Goal: Information Seeking & Learning: Learn about a topic

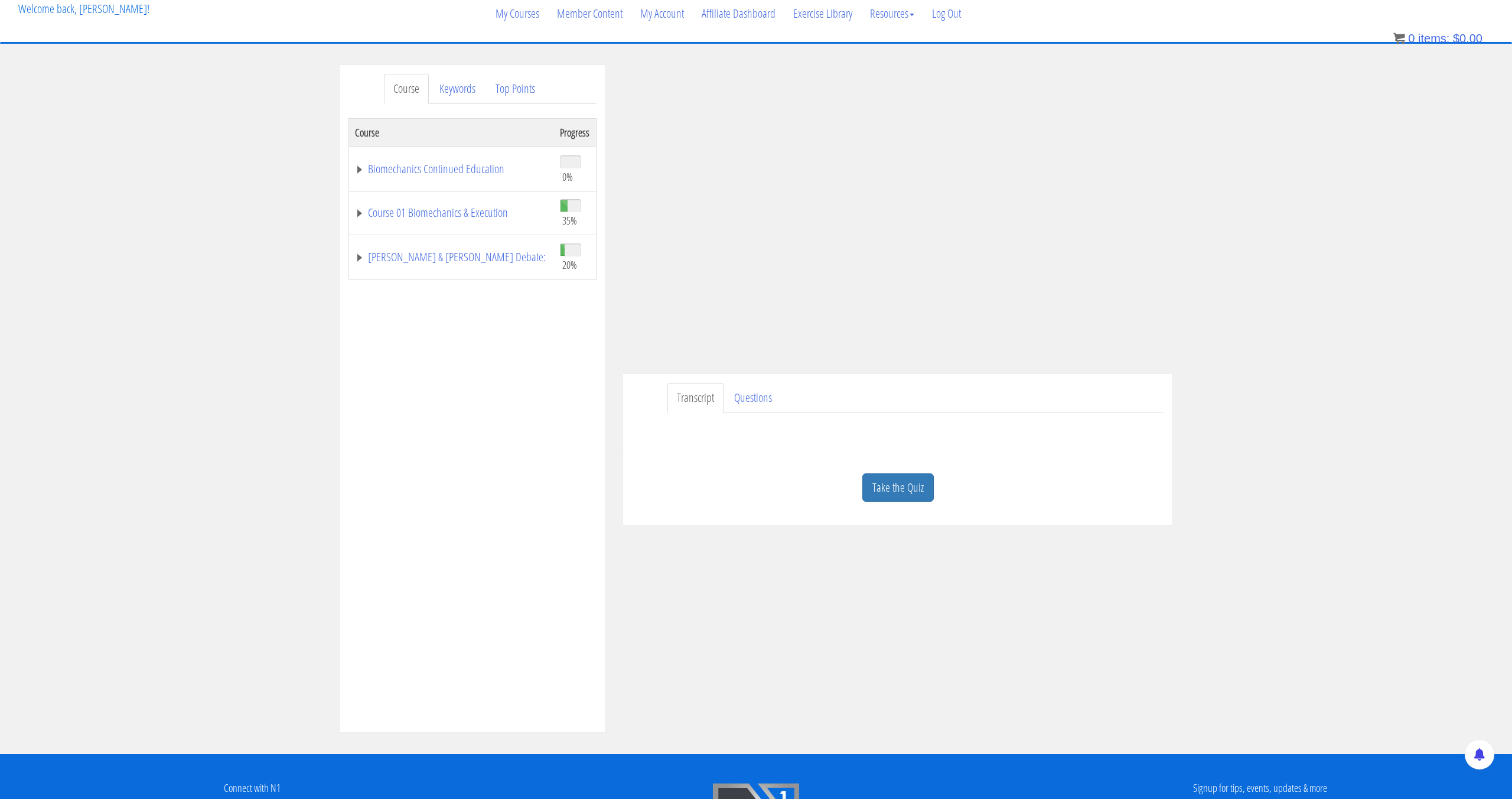
click at [939, 397] on ul "Transcript Questions" at bounding box center [916, 397] width 497 height 30
click at [914, 478] on link "Take the Quiz" at bounding box center [899, 488] width 71 height 29
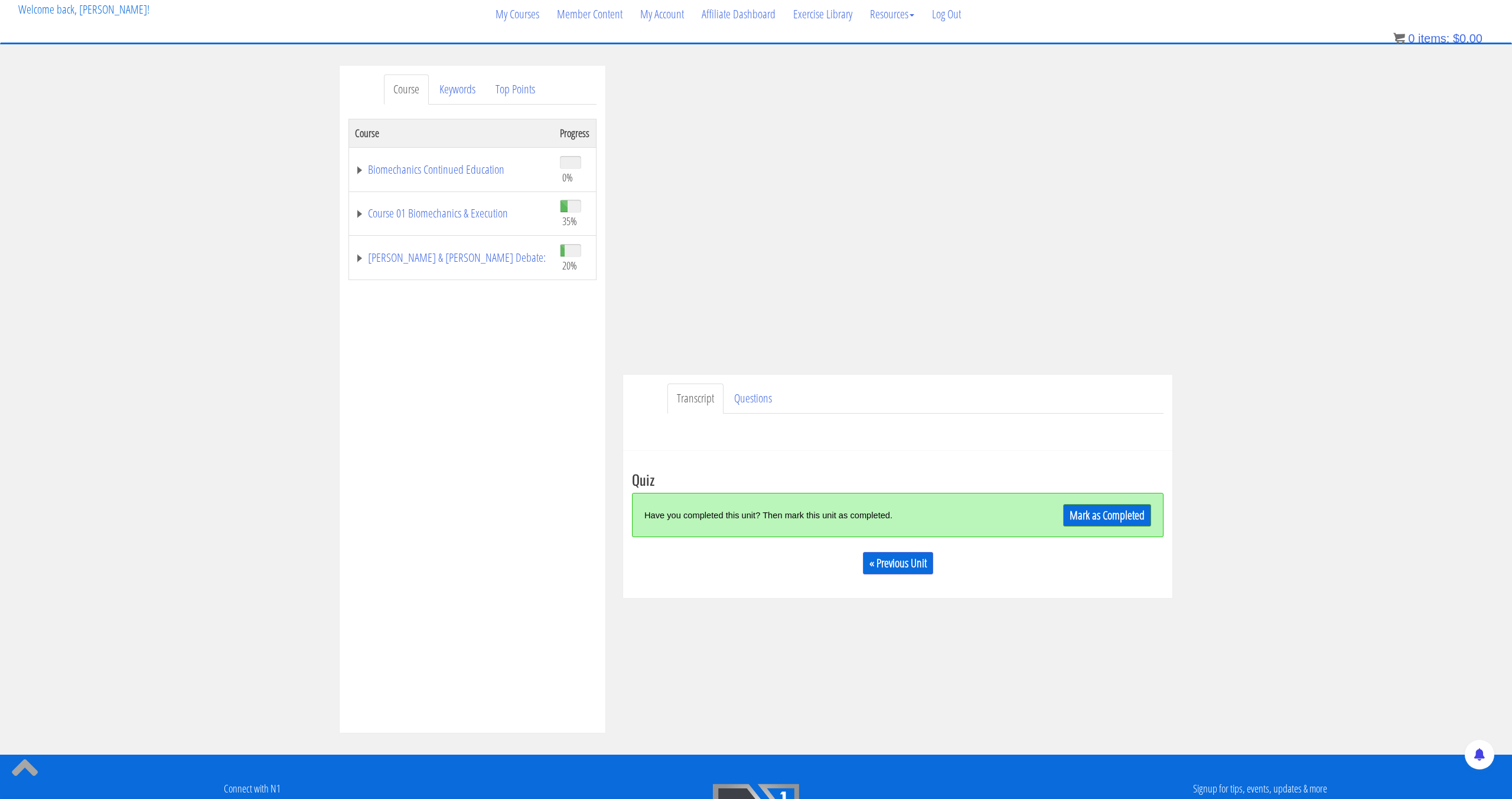
scroll to position [71, 0]
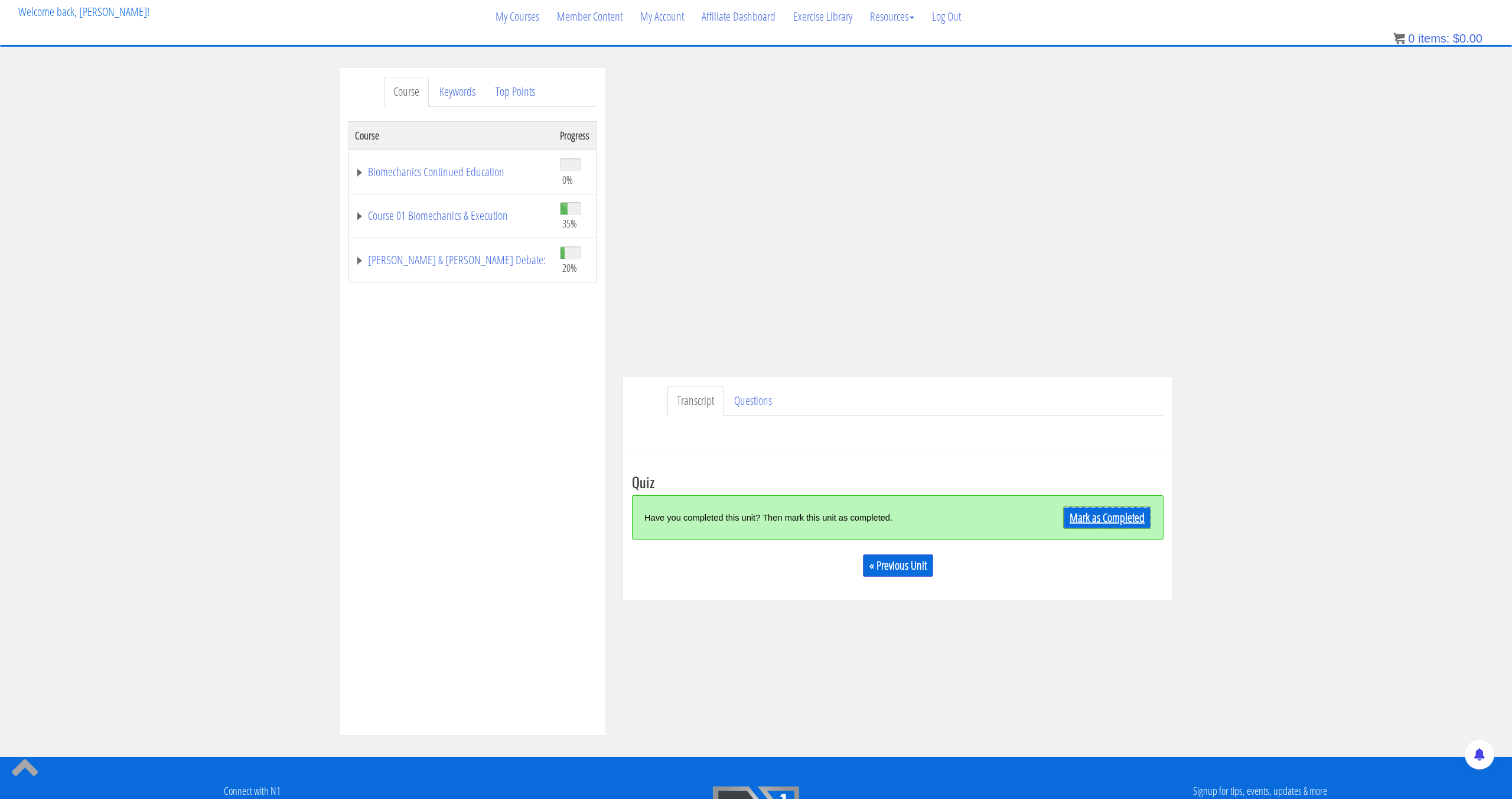
click at [1077, 516] on link "Mark as Completed" at bounding box center [1106, 517] width 88 height 22
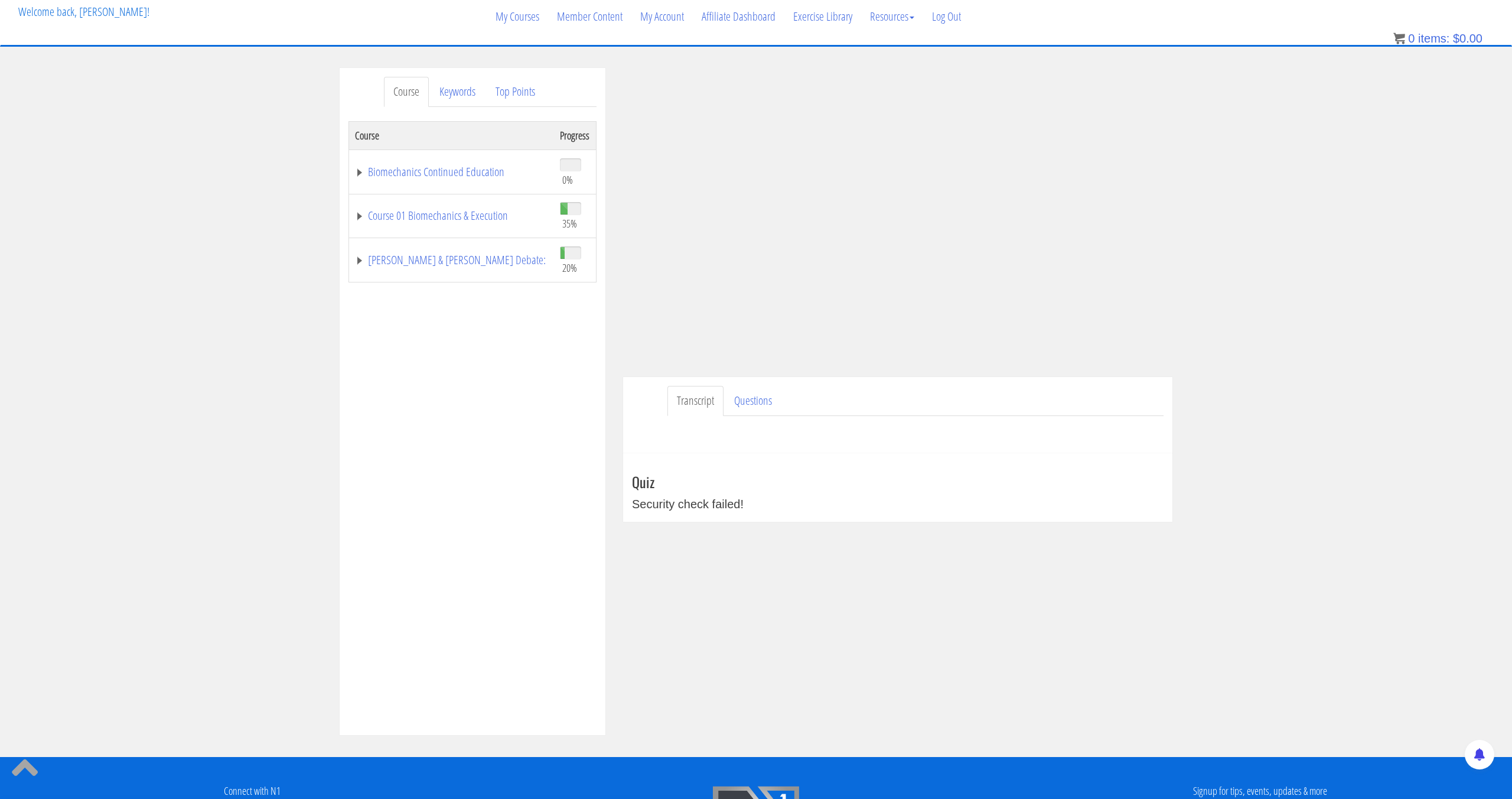
scroll to position [68, 0]
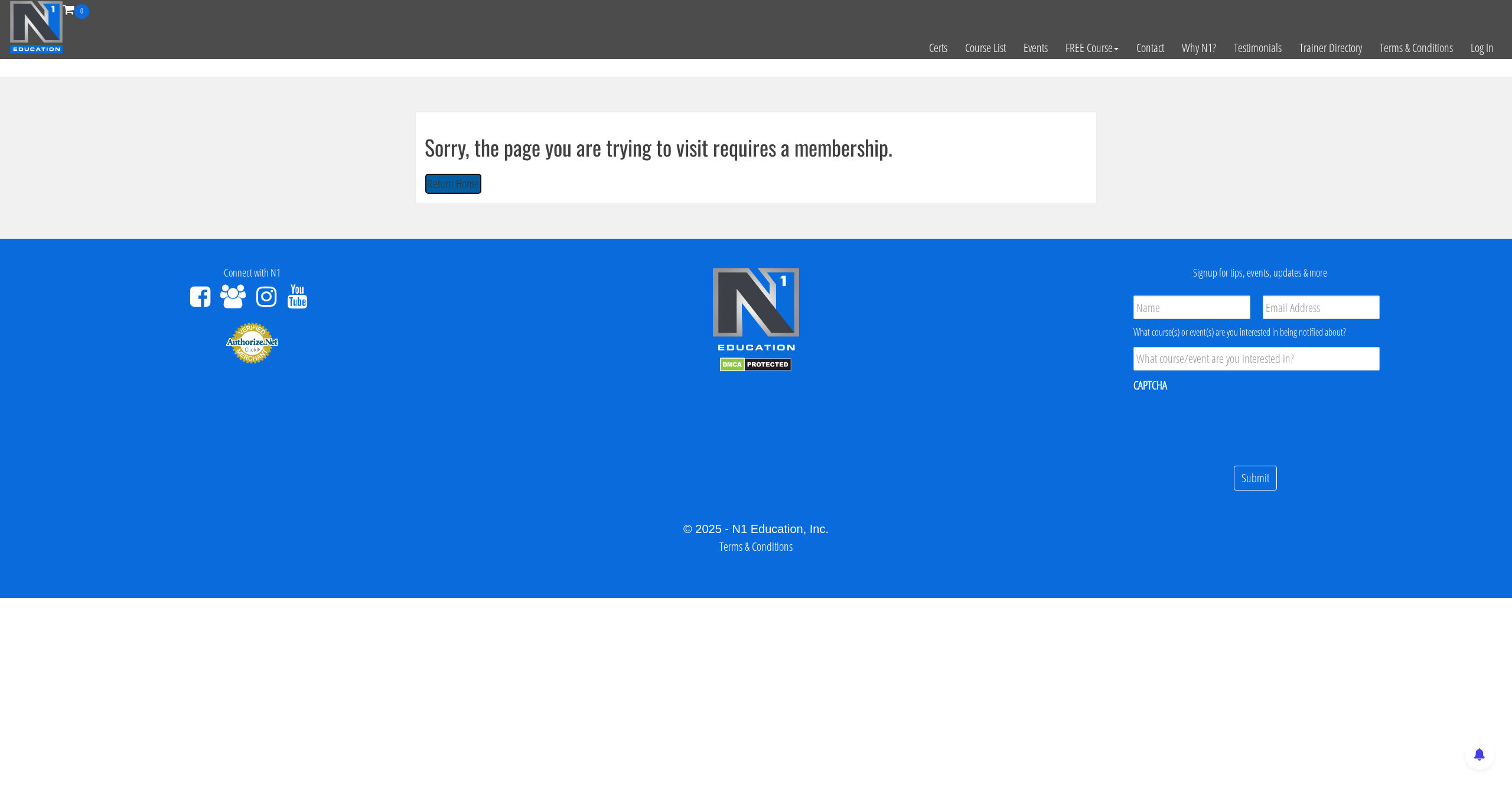
click at [473, 175] on button "Return Home" at bounding box center [453, 184] width 57 height 22
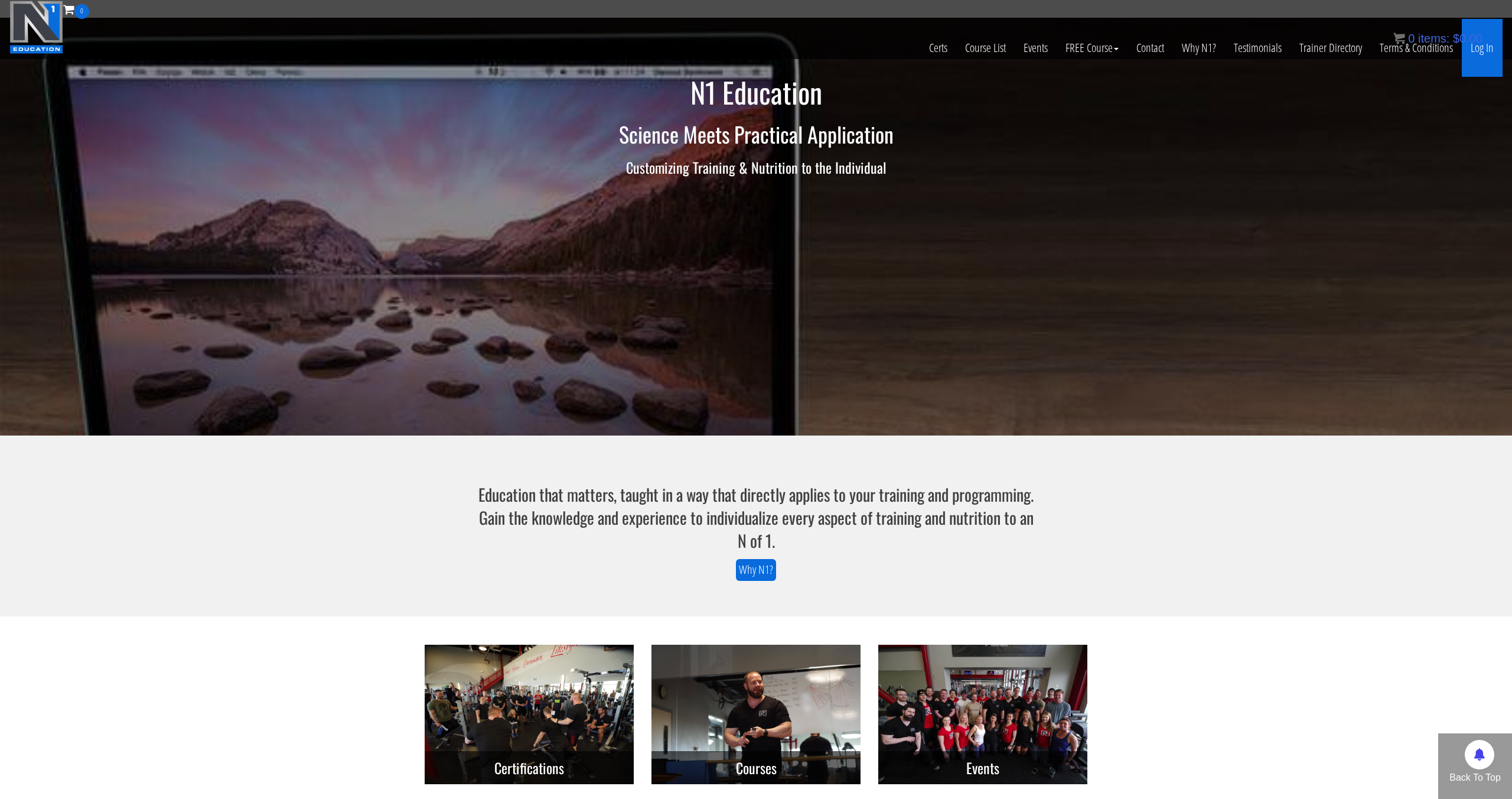
click at [1492, 41] on link "Log In" at bounding box center [1482, 48] width 41 height 58
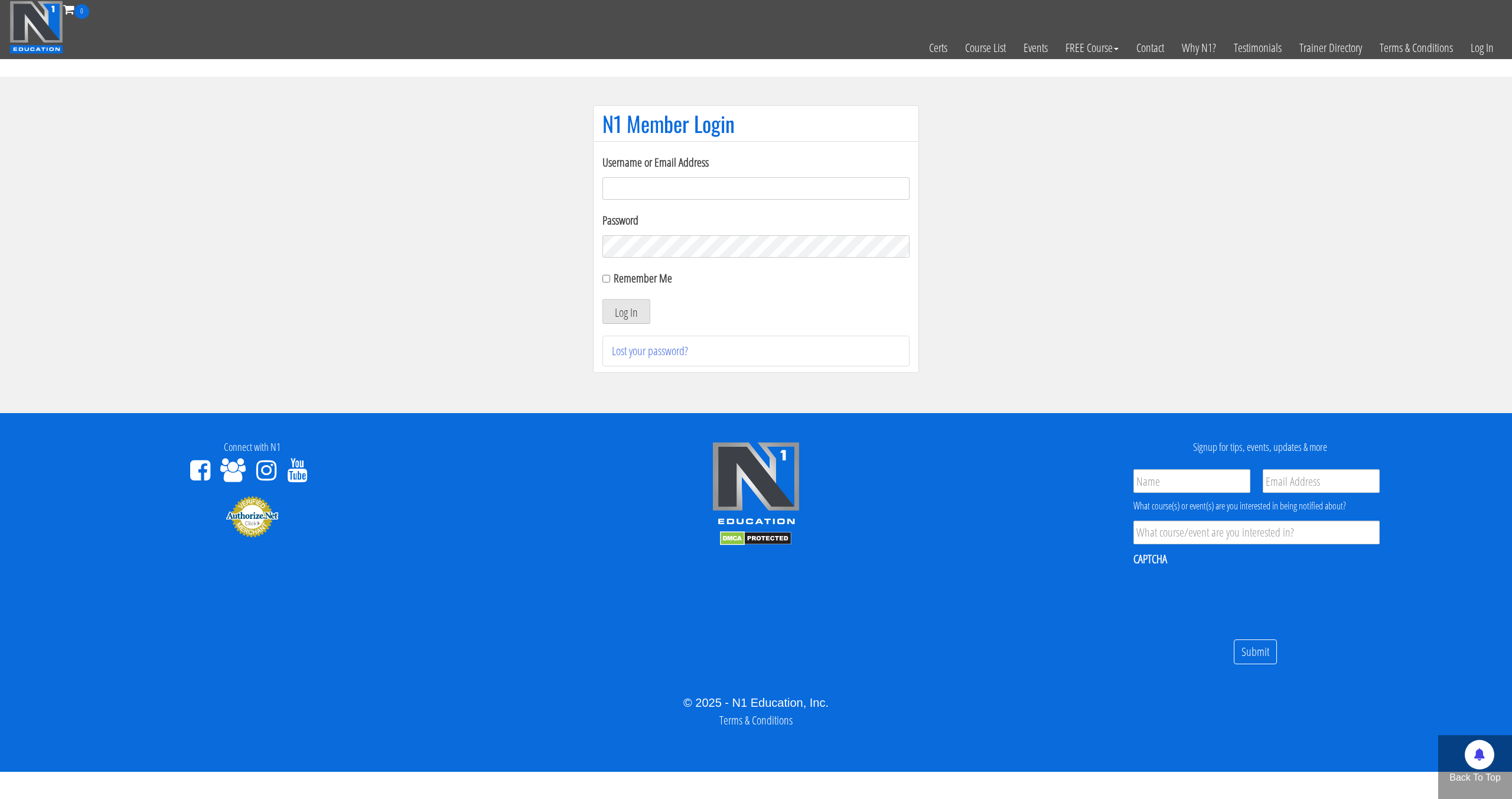
type input "[EMAIL_ADDRESS][DOMAIN_NAME]"
click at [603, 299] on button "Log In" at bounding box center [627, 311] width 48 height 25
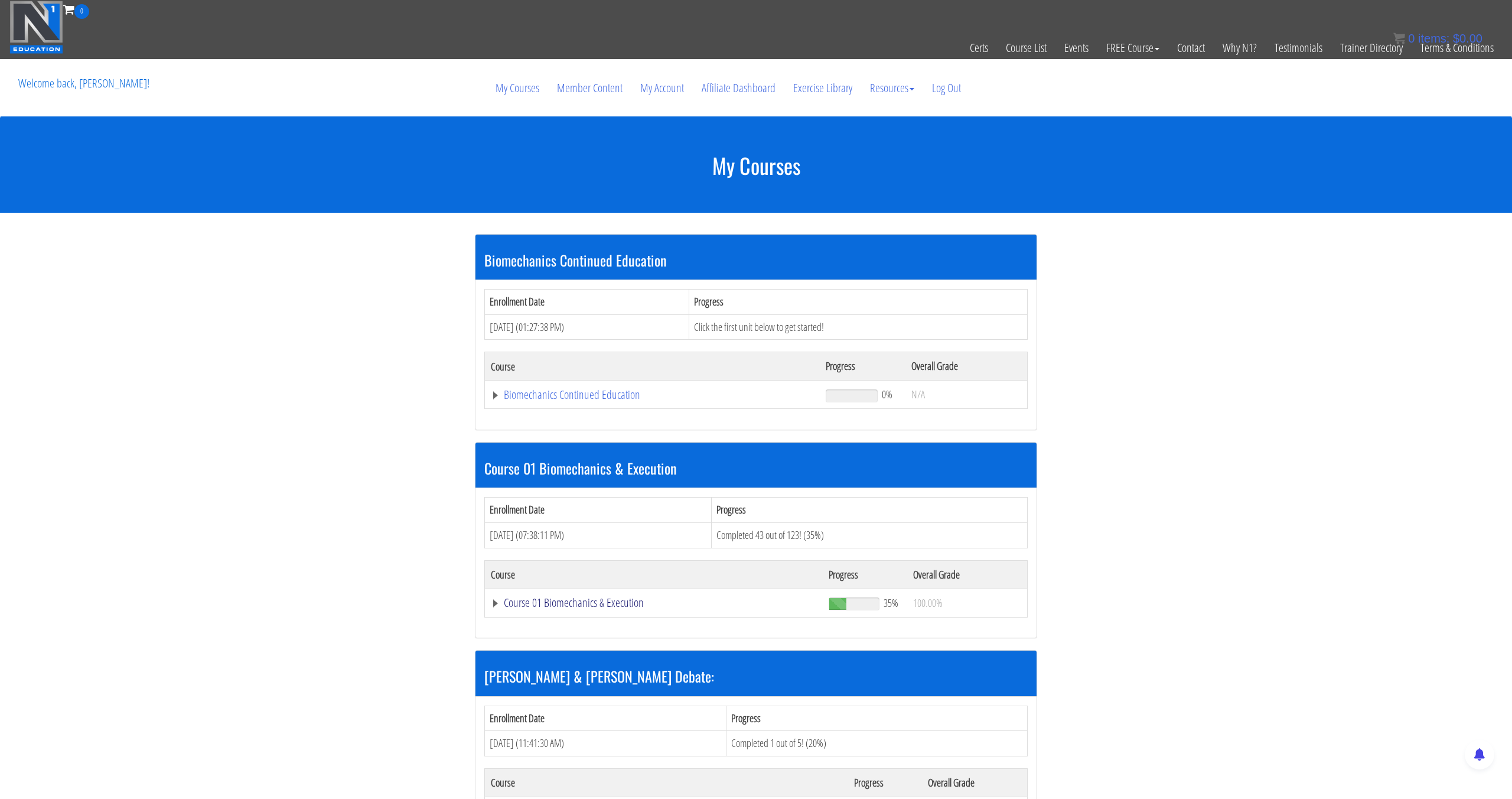
click at [602, 602] on link "Course 01 Biomechanics & Execution" at bounding box center [653, 602] width 326 height 12
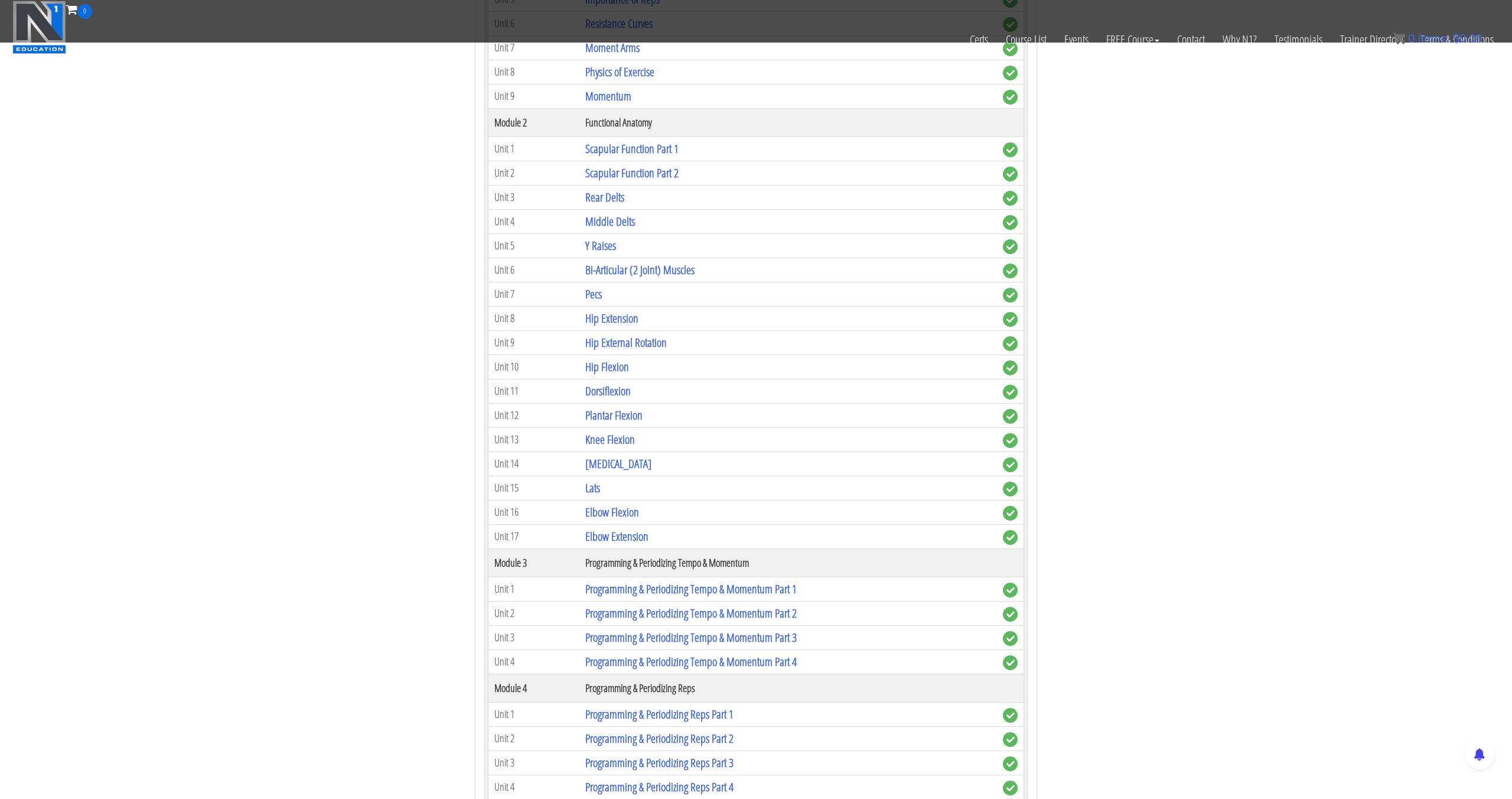
scroll to position [1388, 0]
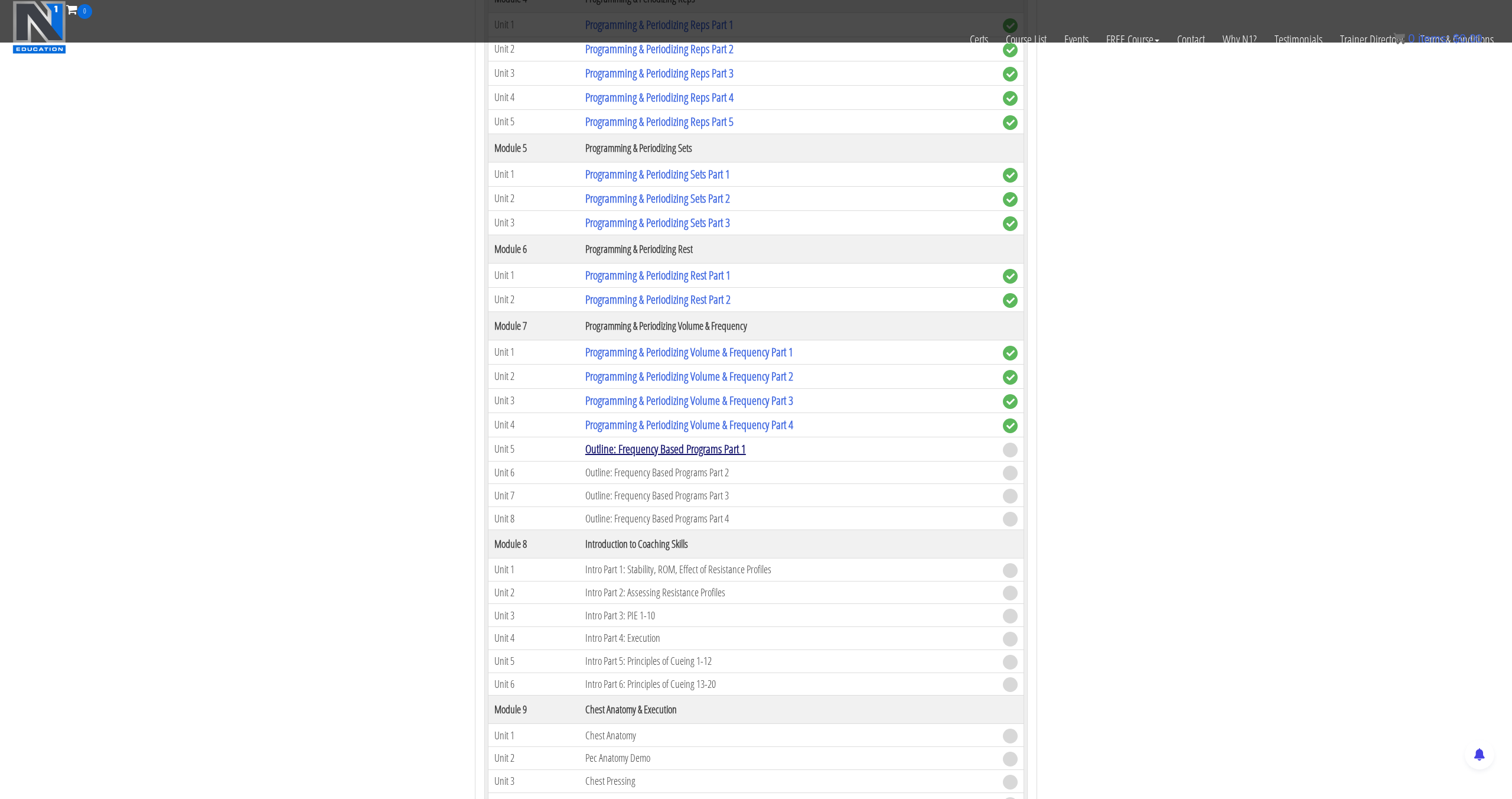
click at [718, 455] on link "Outline: Frequency Based Programs Part 1" at bounding box center [666, 448] width 160 height 16
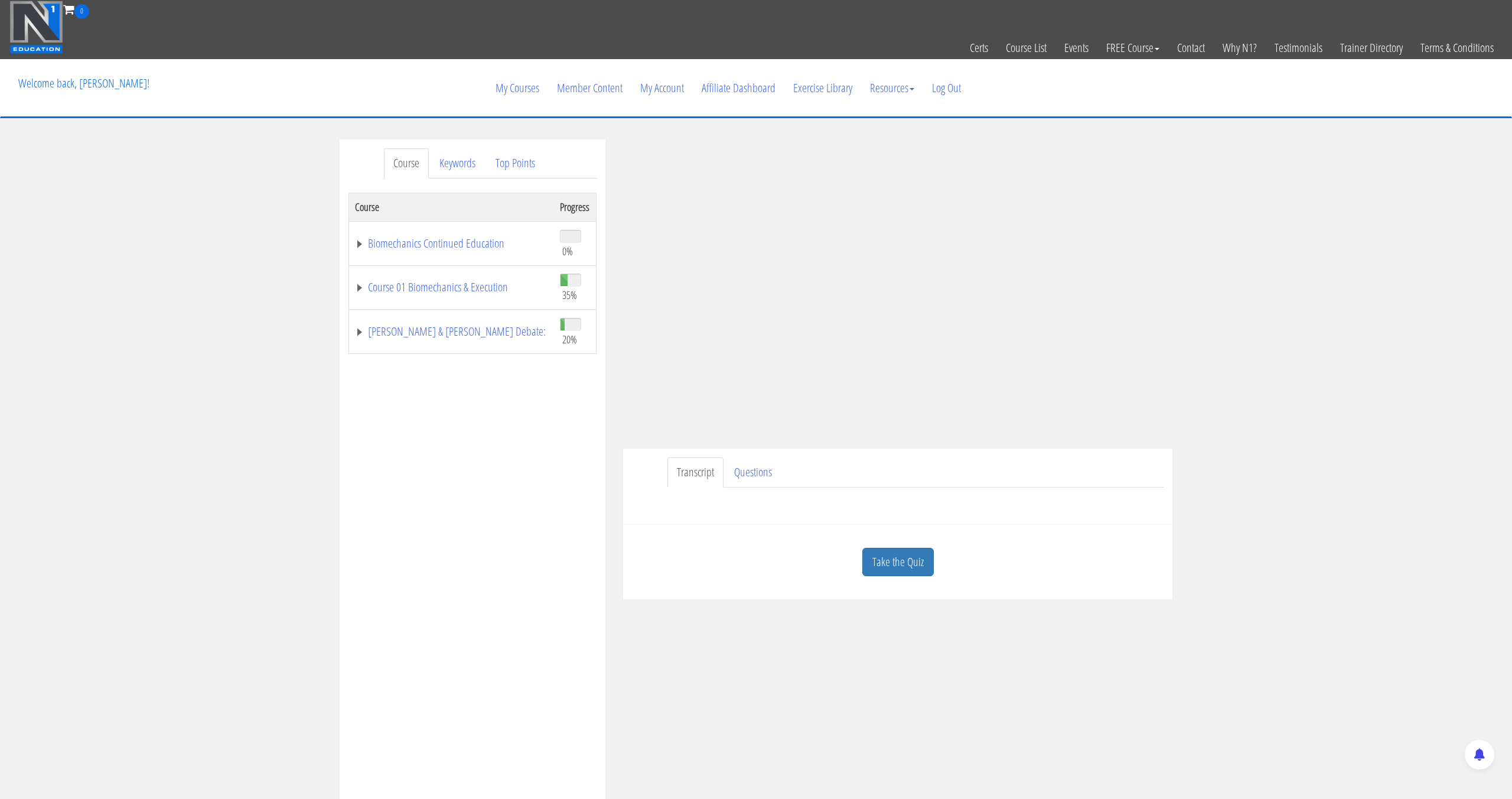
click at [919, 564] on link "Take the Quiz" at bounding box center [899, 562] width 71 height 29
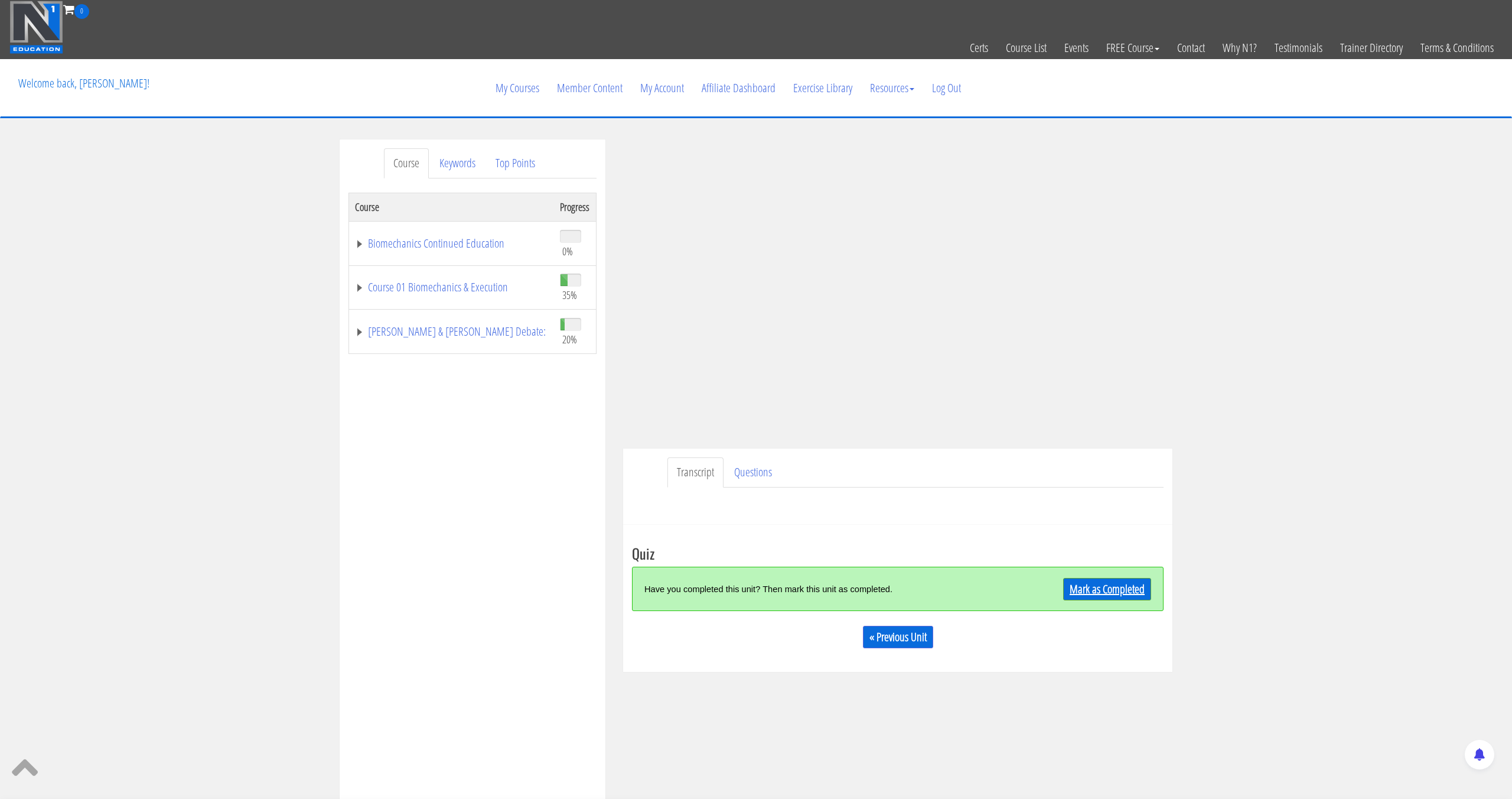
click at [1089, 590] on link "Mark as Completed" at bounding box center [1106, 588] width 88 height 22
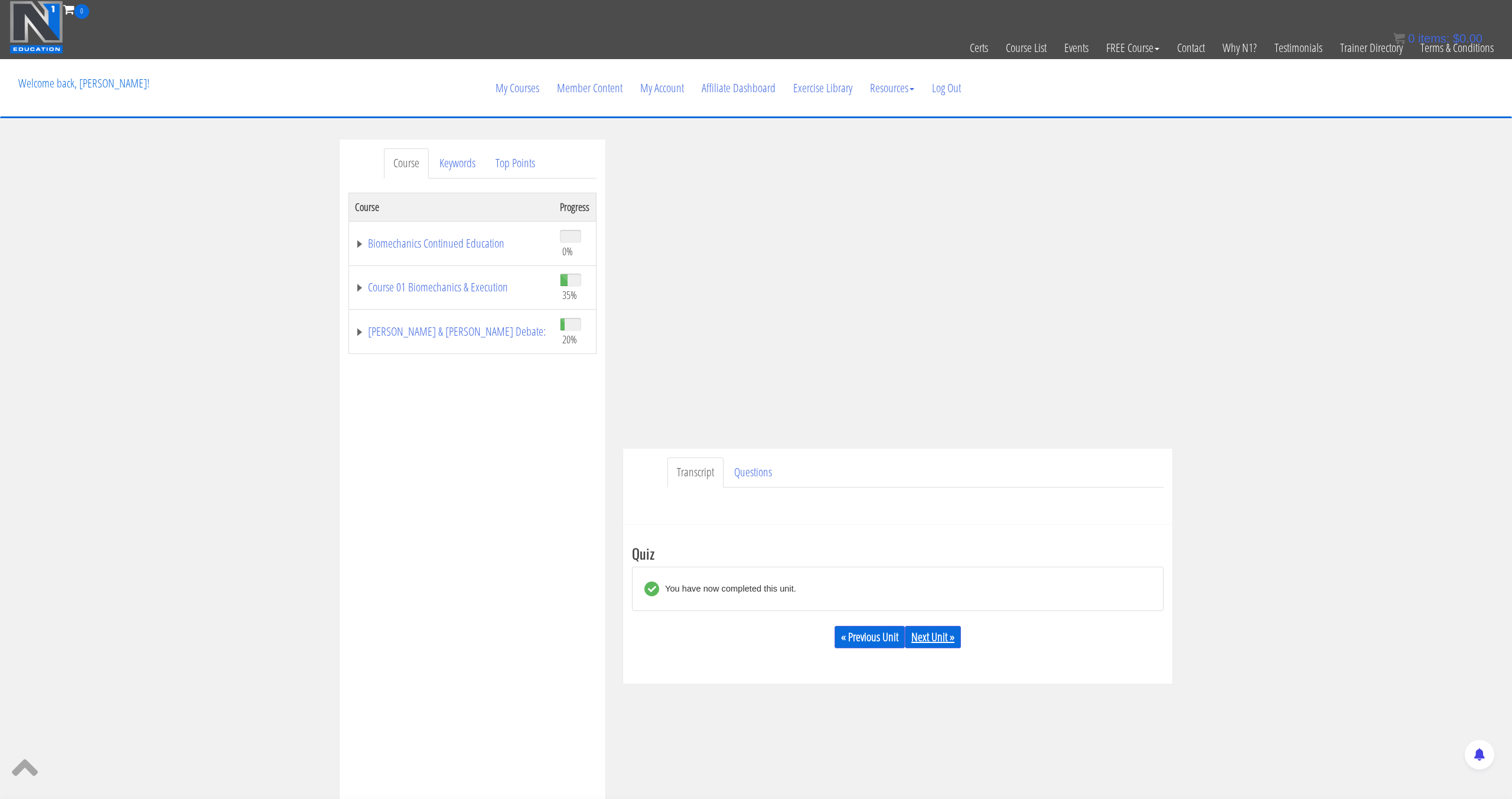
click at [921, 629] on link "Next Unit »" at bounding box center [933, 636] width 56 height 22
